Goal: Information Seeking & Learning: Learn about a topic

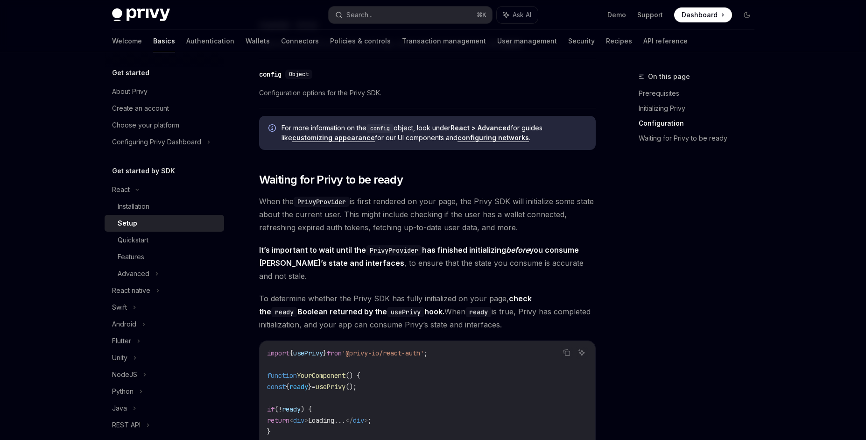
scroll to position [769, 0]
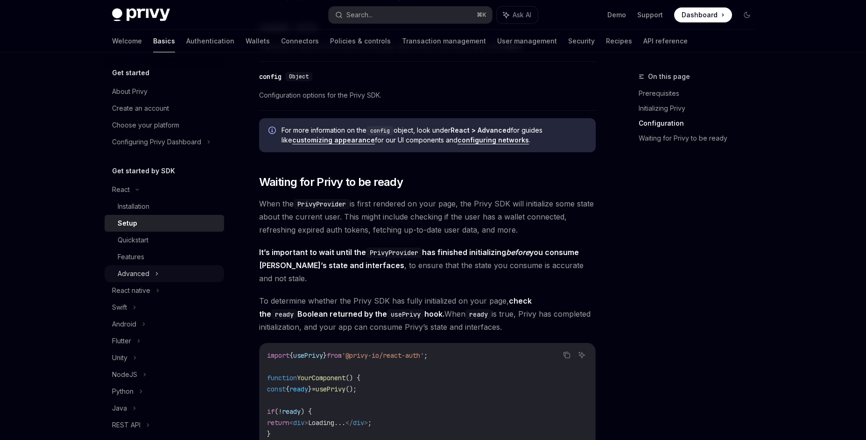
click at [124, 274] on div "Advanced" at bounding box center [134, 273] width 32 height 11
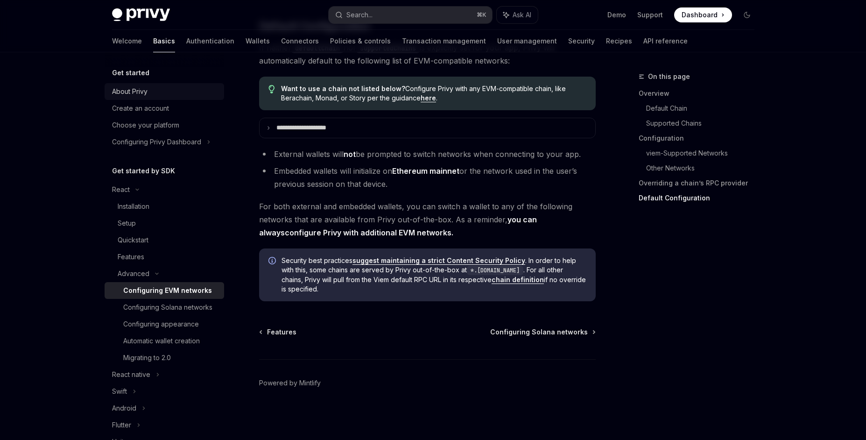
click at [127, 91] on div "About Privy" at bounding box center [129, 91] width 35 height 11
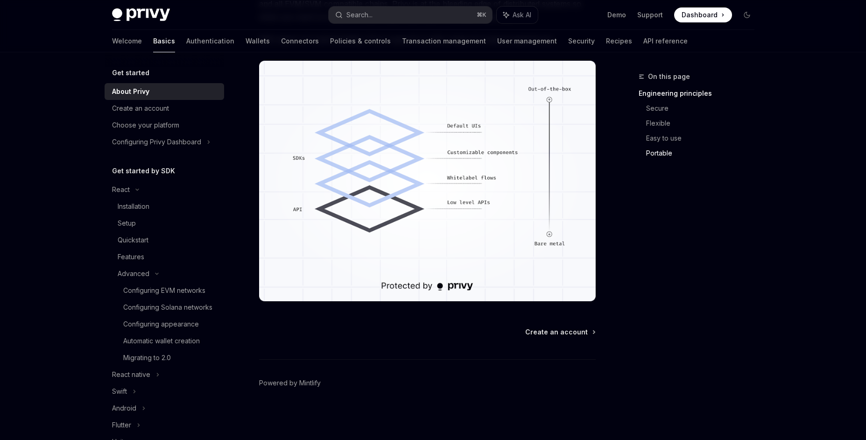
scroll to position [898, 0]
click at [155, 109] on div "Create an account" at bounding box center [140, 108] width 57 height 11
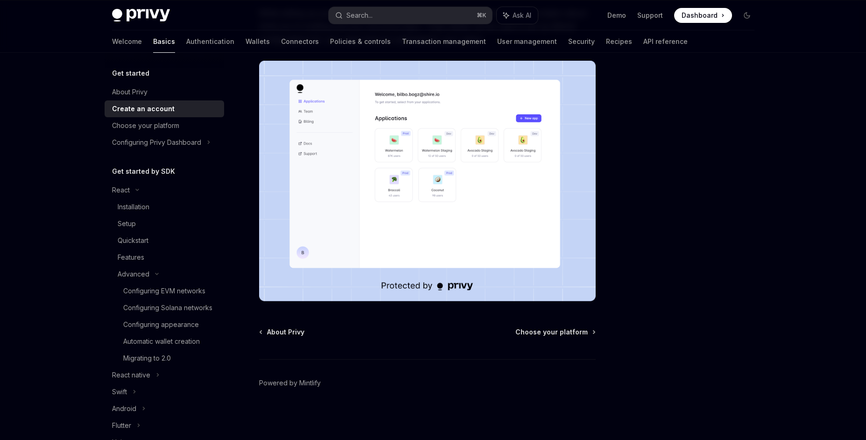
scroll to position [263, 0]
click at [168, 128] on div "Choose your platform" at bounding box center [145, 124] width 67 height 11
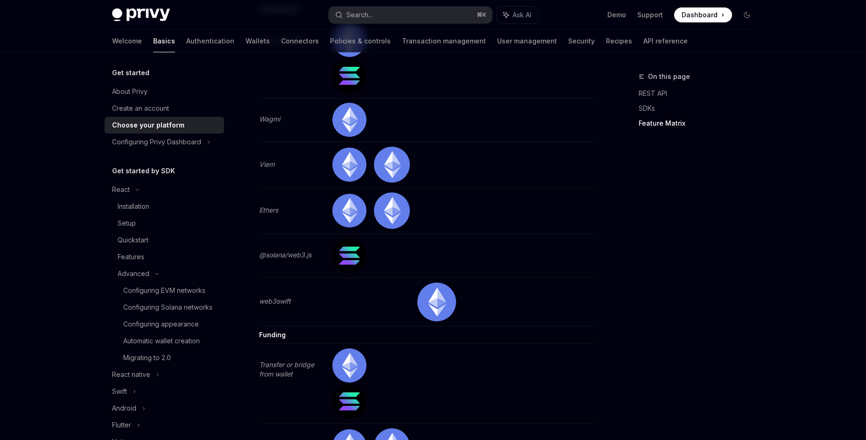
scroll to position [2845, 0]
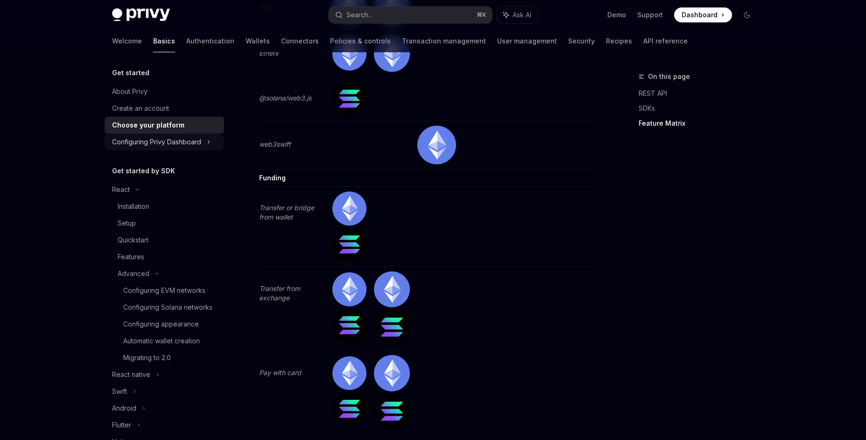
click at [129, 141] on div "Configuring Privy Dashboard" at bounding box center [156, 141] width 89 height 11
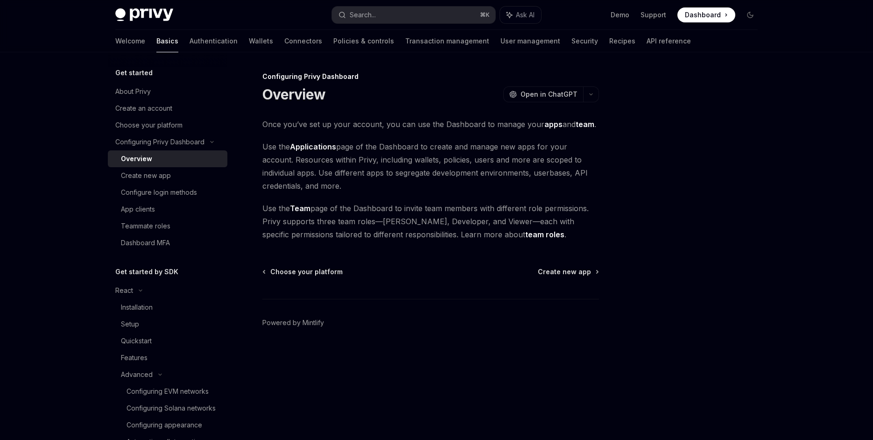
click at [321, 146] on link "Applications" at bounding box center [313, 147] width 46 height 10
click at [148, 308] on div "Installation" at bounding box center [137, 306] width 32 height 11
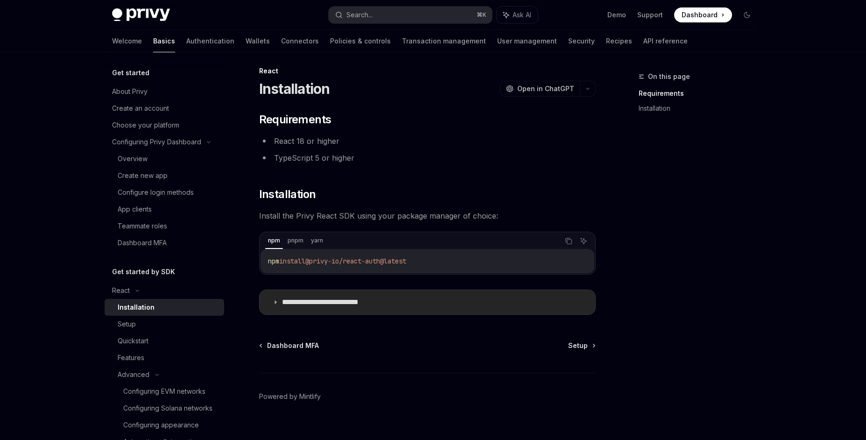
scroll to position [4, 0]
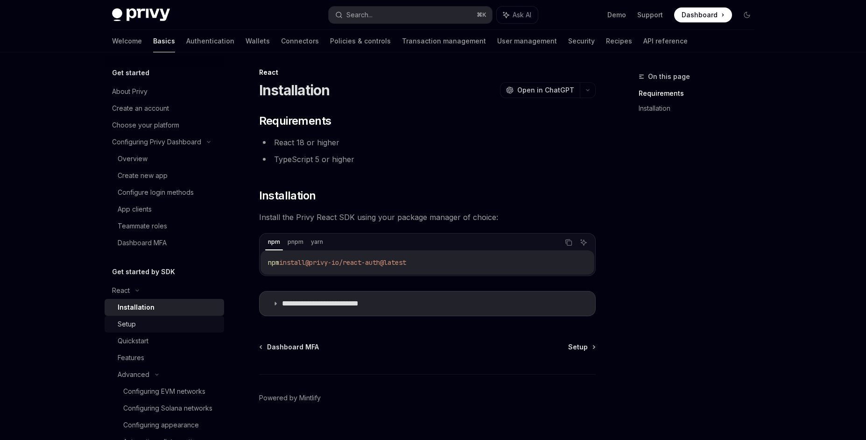
click at [149, 319] on div "Setup" at bounding box center [168, 323] width 101 height 11
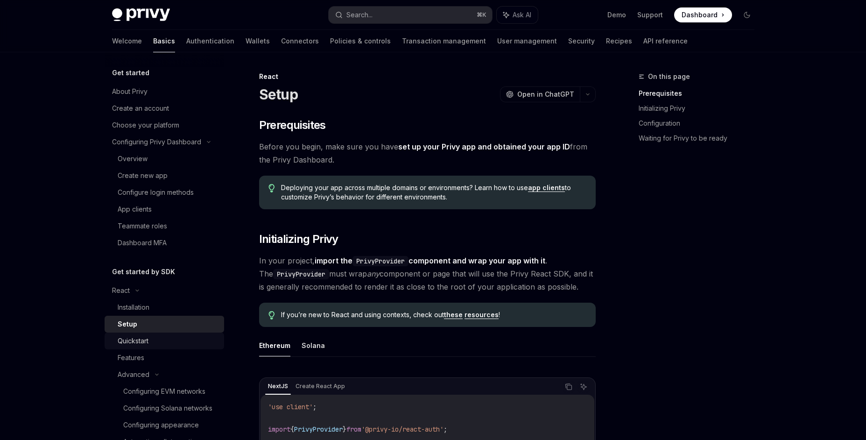
click at [153, 343] on div "Quickstart" at bounding box center [168, 340] width 101 height 11
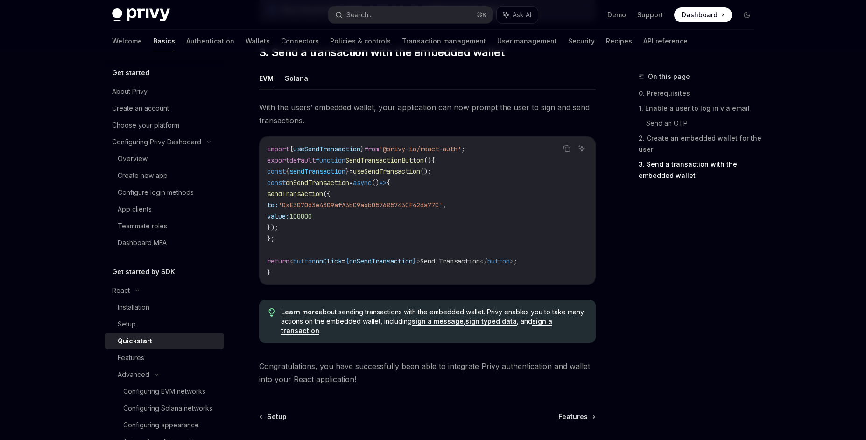
scroll to position [916, 0]
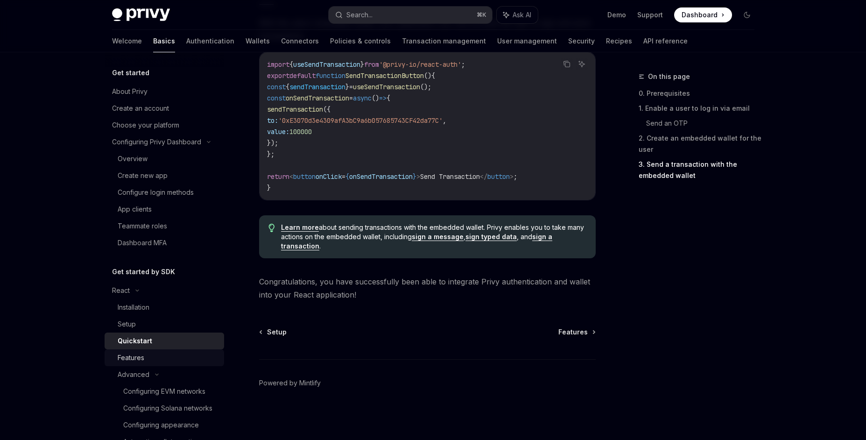
click at [158, 359] on div "Features" at bounding box center [168, 357] width 101 height 11
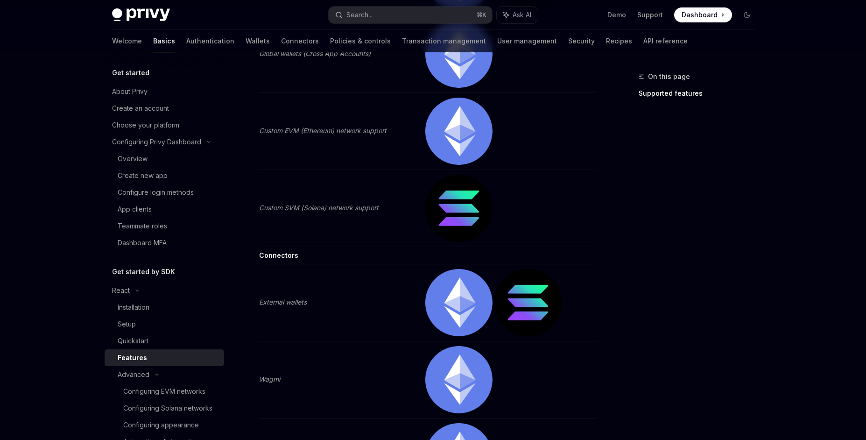
scroll to position [1963, 0]
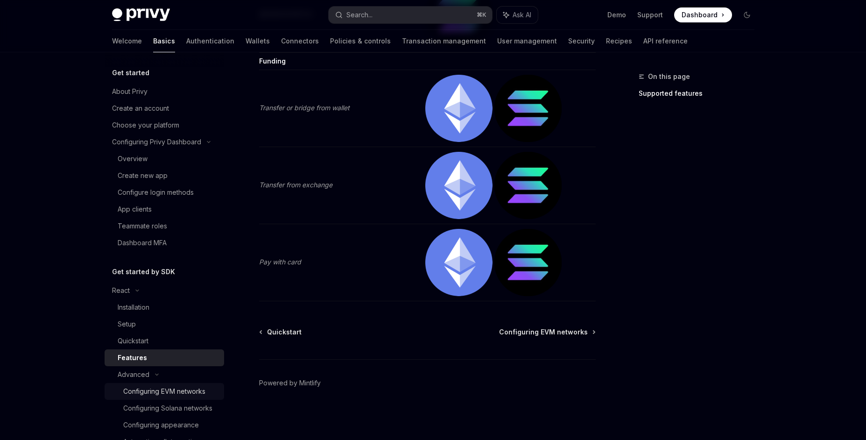
click at [148, 392] on div "Configuring EVM networks" at bounding box center [164, 390] width 82 height 11
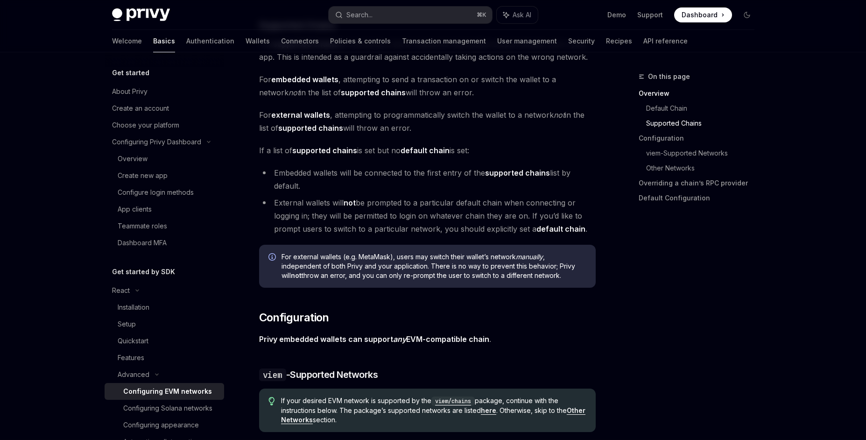
scroll to position [605, 0]
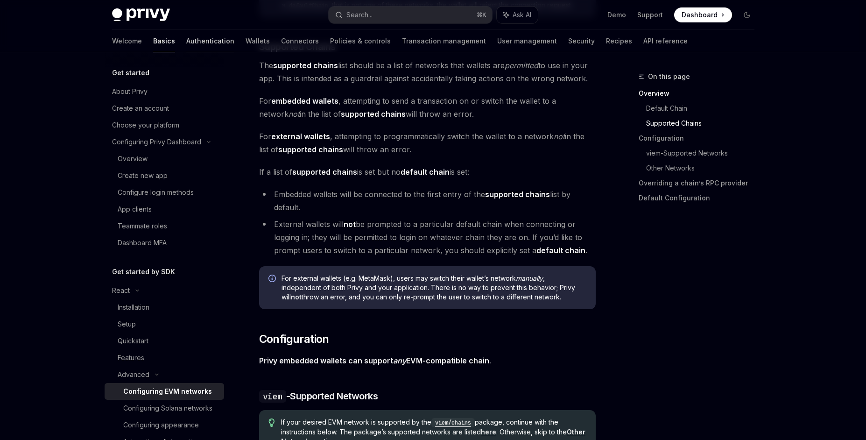
click at [186, 37] on link "Authentication" at bounding box center [210, 41] width 48 height 22
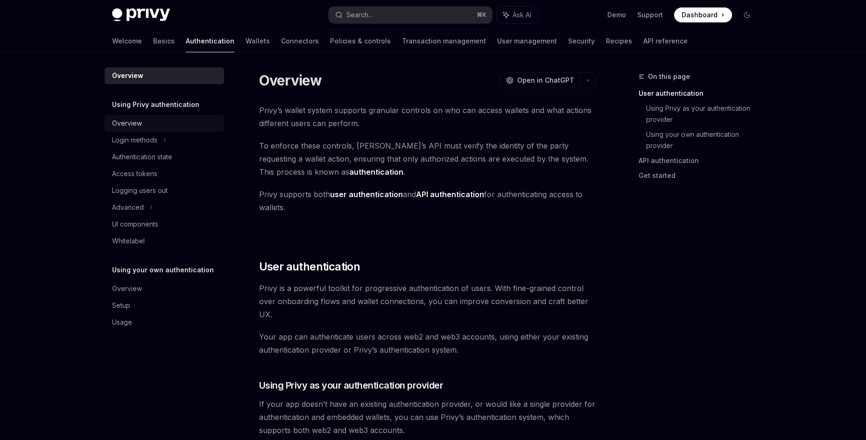
click at [145, 118] on div "Overview" at bounding box center [165, 123] width 106 height 11
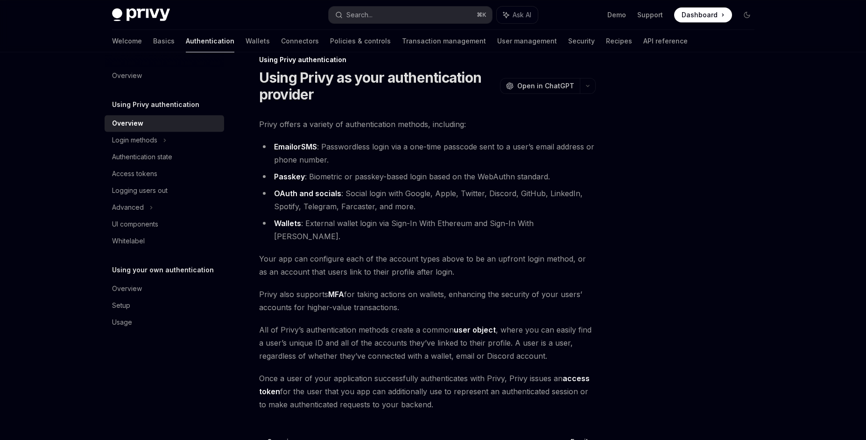
scroll to position [113, 0]
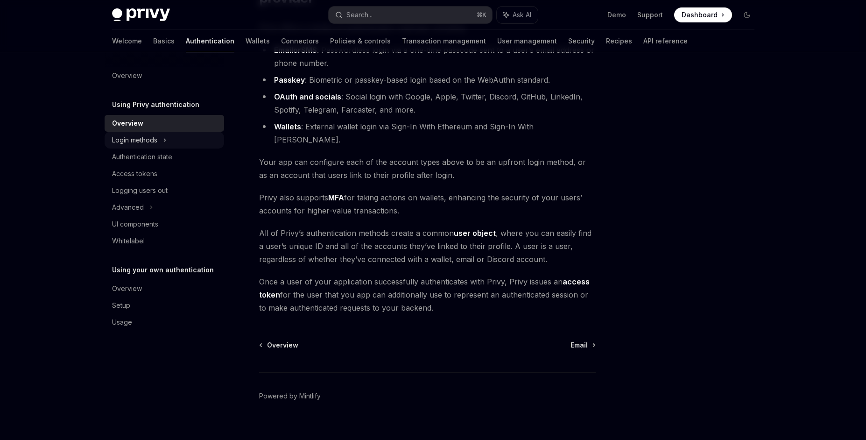
click at [136, 141] on div "Login methods" at bounding box center [134, 139] width 45 height 11
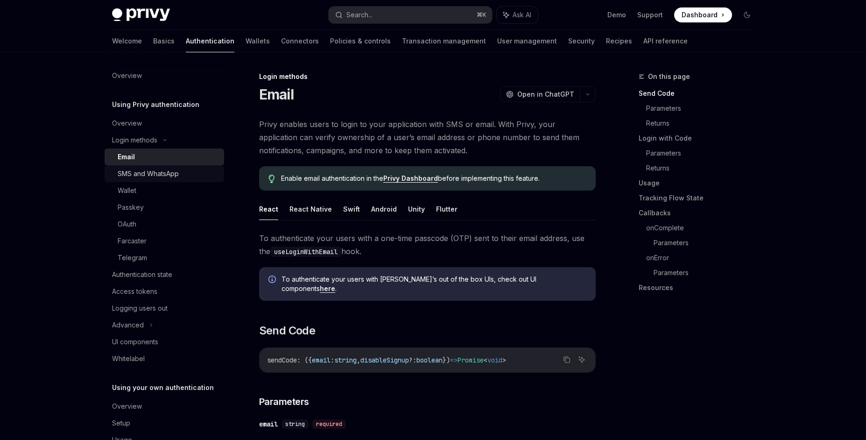
click at [135, 172] on div "SMS and WhatsApp" at bounding box center [148, 173] width 61 height 11
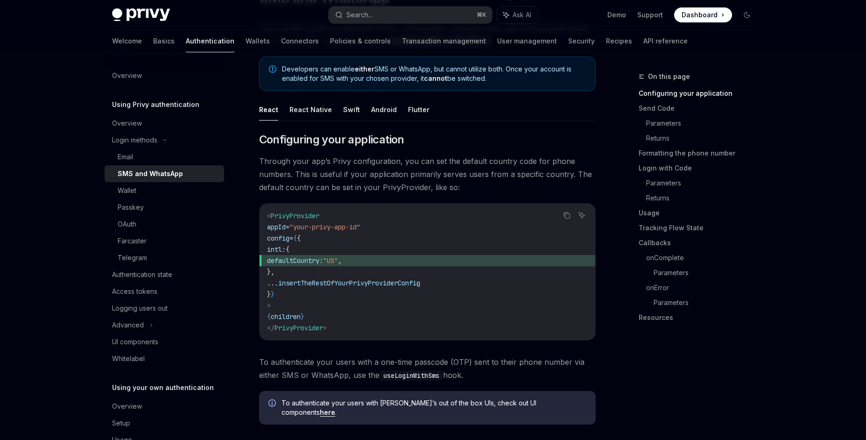
scroll to position [97, 0]
click at [137, 189] on div "Wallet" at bounding box center [168, 190] width 101 height 11
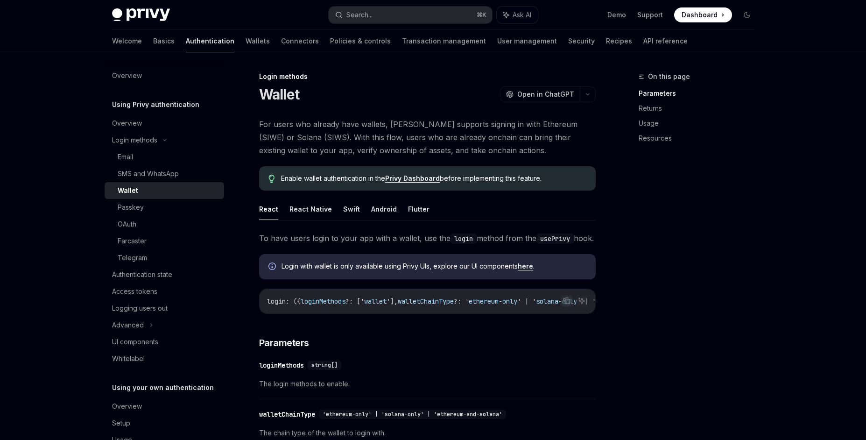
drag, startPoint x: 409, startPoint y: 332, endPoint x: 490, endPoint y: 333, distance: 80.7
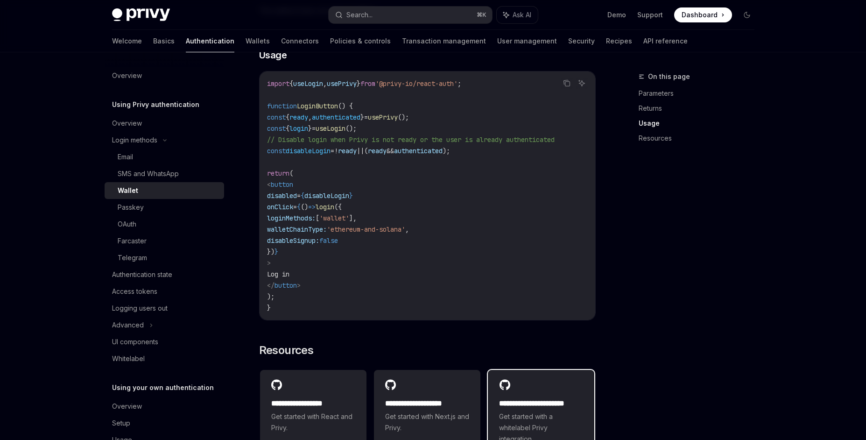
scroll to position [553, 0]
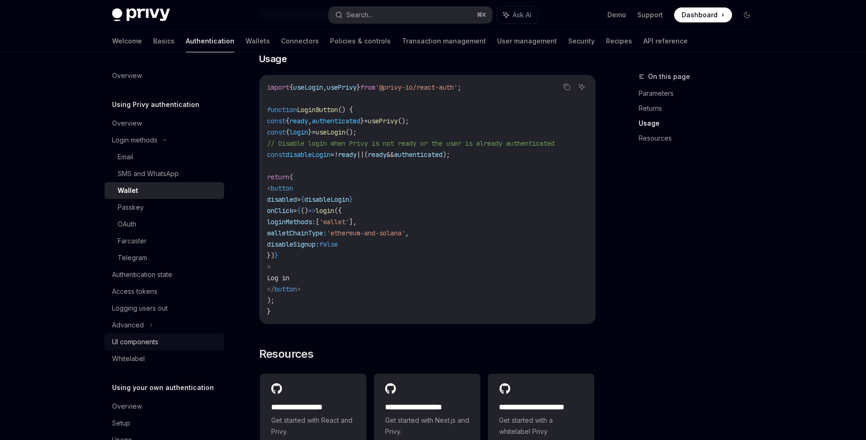
click at [132, 345] on div "UI components" at bounding box center [135, 341] width 46 height 11
type textarea "*"
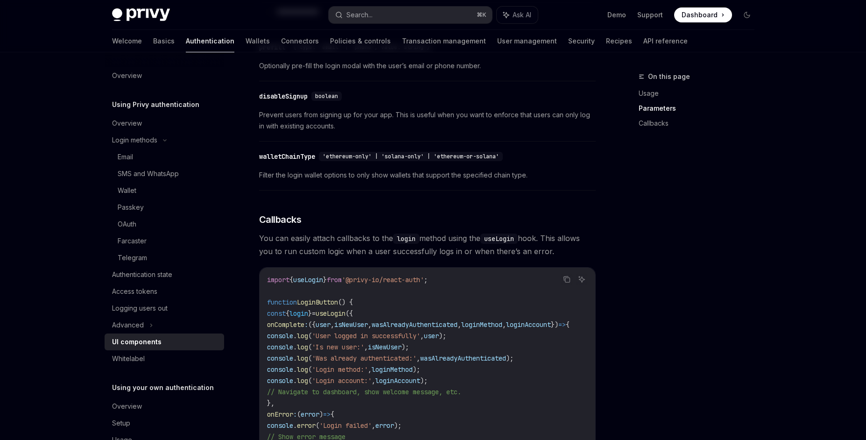
scroll to position [940, 0]
